Goal: Find specific page/section: Find specific page/section

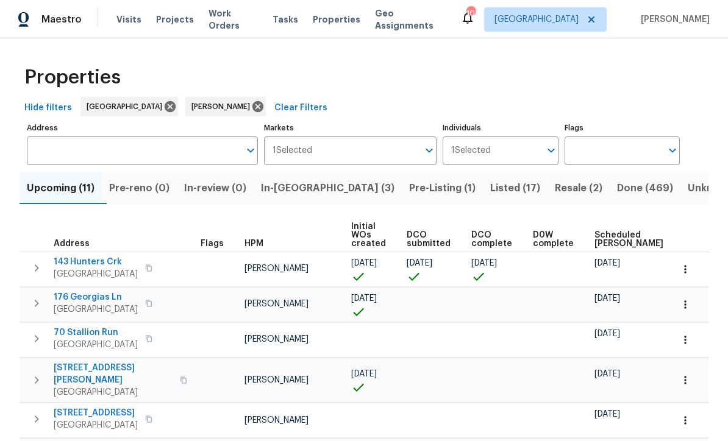
scroll to position [0, 18]
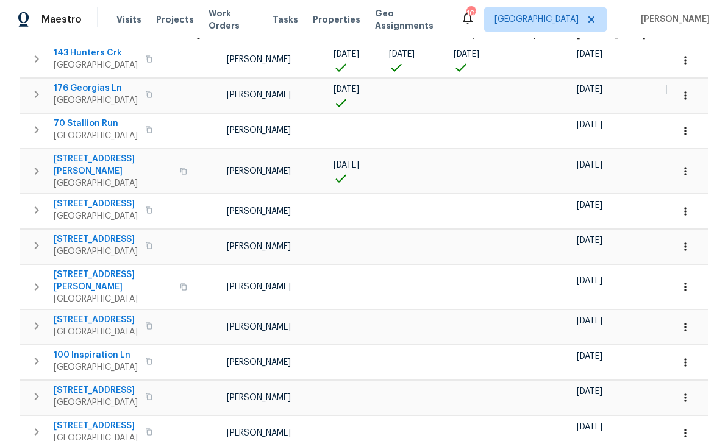
click at [691, 65] on button "button" at bounding box center [685, 60] width 27 height 27
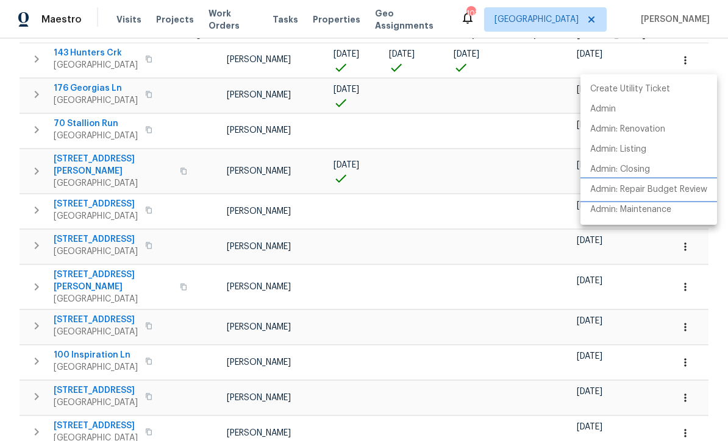
click at [667, 193] on p "Admin: Repair Budget Review" at bounding box center [648, 190] width 117 height 13
click at [145, 172] on div at bounding box center [364, 220] width 728 height 441
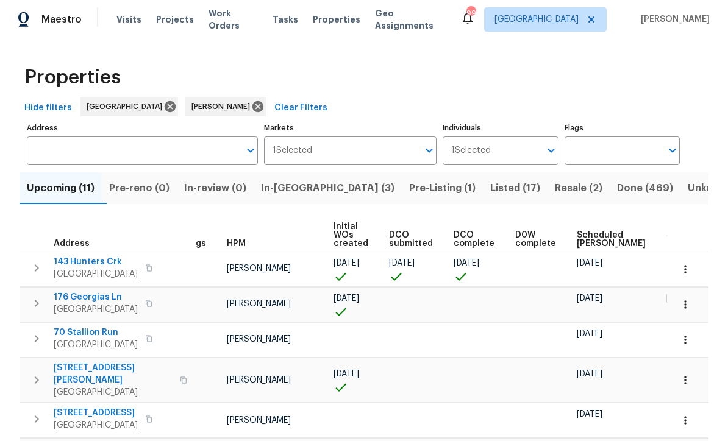
scroll to position [0, 0]
click at [296, 184] on span "In-[GEOGRAPHIC_DATA] (3)" at bounding box center [328, 188] width 134 height 17
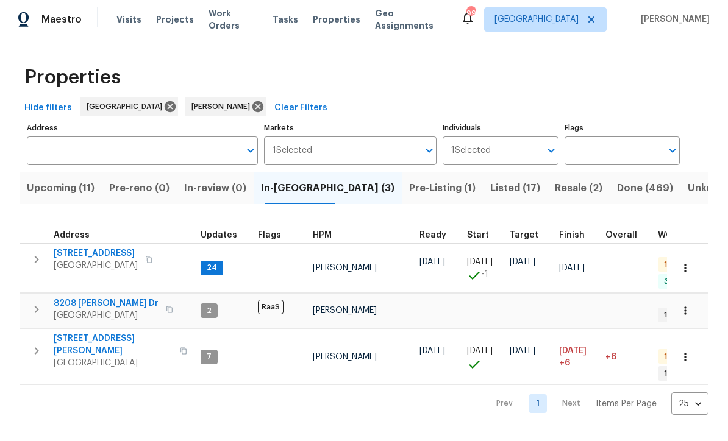
click at [71, 333] on span "[STREET_ADDRESS][PERSON_NAME]" at bounding box center [113, 345] width 119 height 24
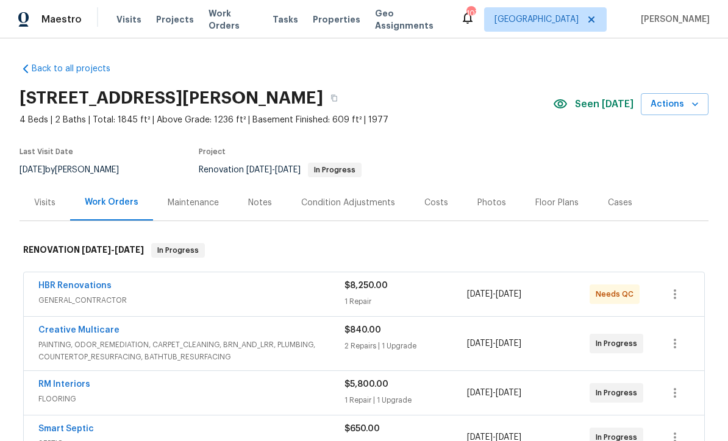
click at [23, 95] on h2 "[STREET_ADDRESS][PERSON_NAME]" at bounding box center [172, 98] width 304 height 12
click at [330, 95] on icon "button" at bounding box center [333, 98] width 7 height 7
click at [330, 100] on icon "button" at bounding box center [333, 98] width 7 height 7
